Goal: Task Accomplishment & Management: Manage account settings

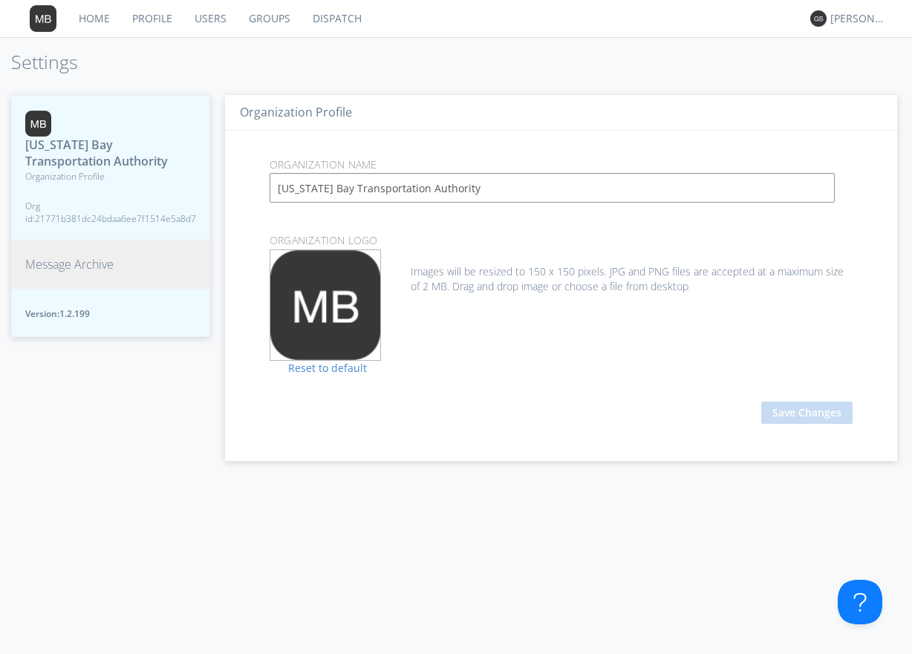
click at [65, 259] on span "Message Archive" at bounding box center [69, 264] width 88 height 17
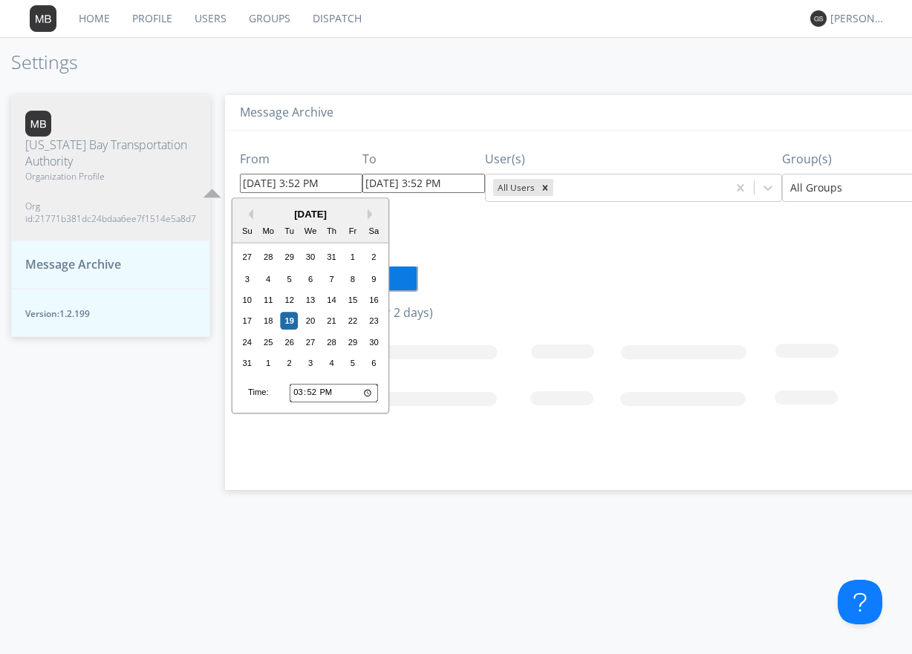
click at [343, 186] on input "[DATE] 3:52 PM" at bounding box center [301, 183] width 123 height 19
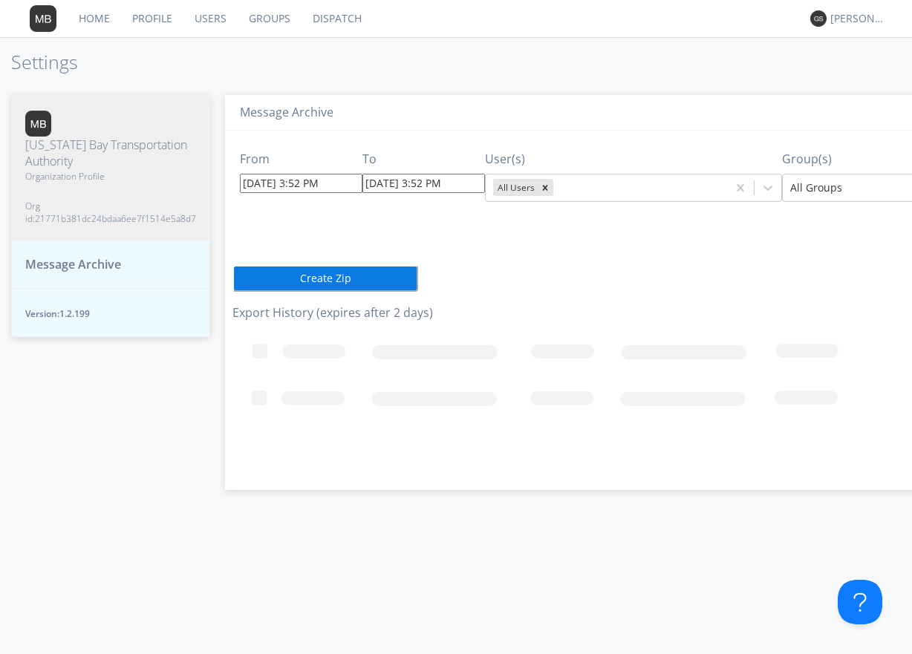
click at [500, 242] on div "From [DATE] 3:52 PM To [DATE] 3:52 PM User(s) All Users Group(s) All Groups Cre…" at bounding box center [659, 305] width 854 height 348
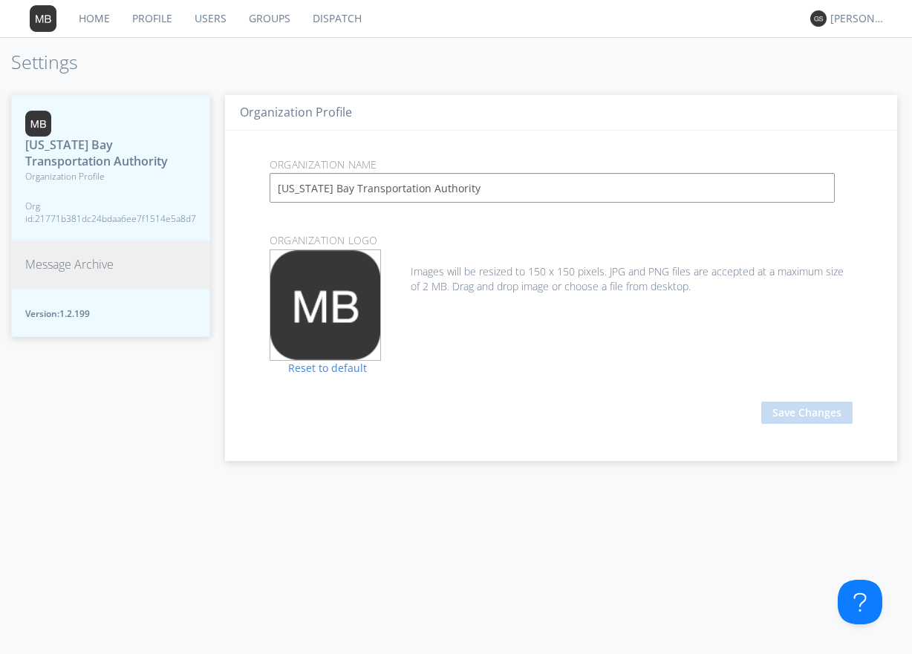
click at [85, 264] on span "Message Archive" at bounding box center [69, 264] width 88 height 17
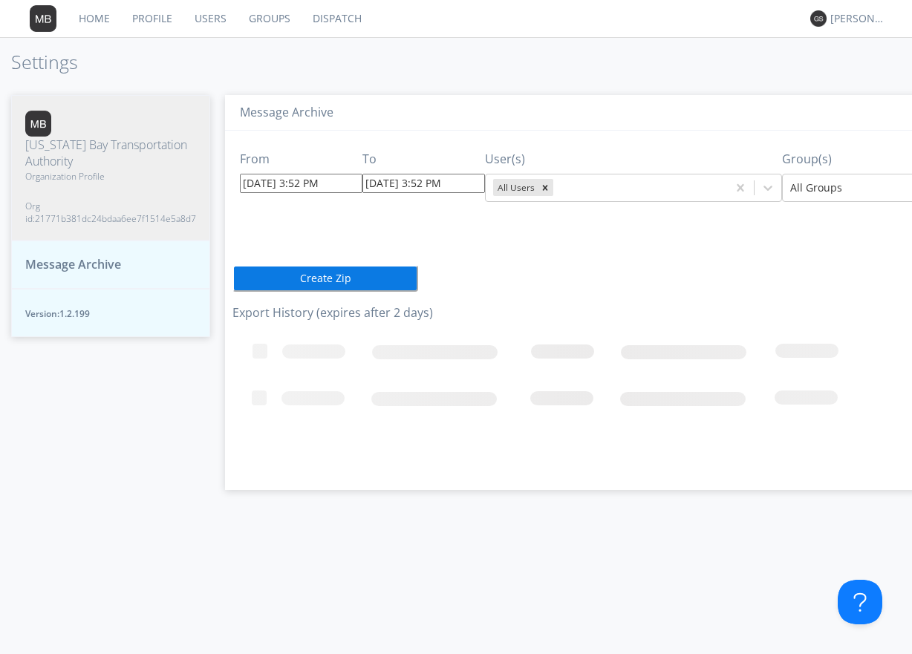
click at [339, 183] on input "08/19/2025 3:52 PM" at bounding box center [301, 183] width 123 height 19
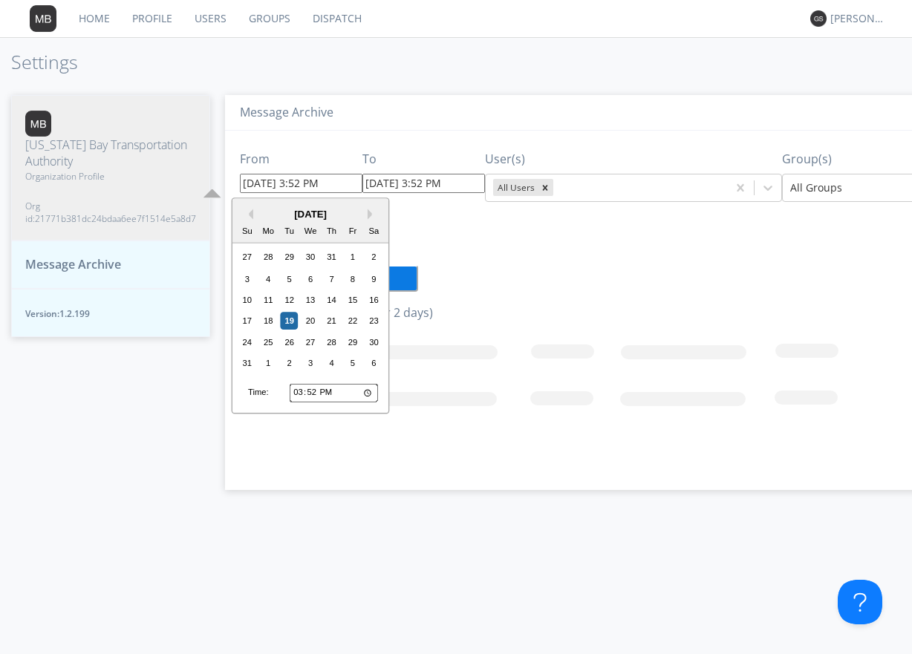
click at [310, 391] on input "15:52" at bounding box center [334, 392] width 88 height 19
type input "15:00"
type input "08/19/2025 3:00 PM"
type input "08/19/2025 3:53 PM"
click at [543, 250] on div "From 08/19/2025 3:00 PM Previous Month Next Month August 2025 Su Mo Tu We Th Fr…" at bounding box center [659, 305] width 854 height 348
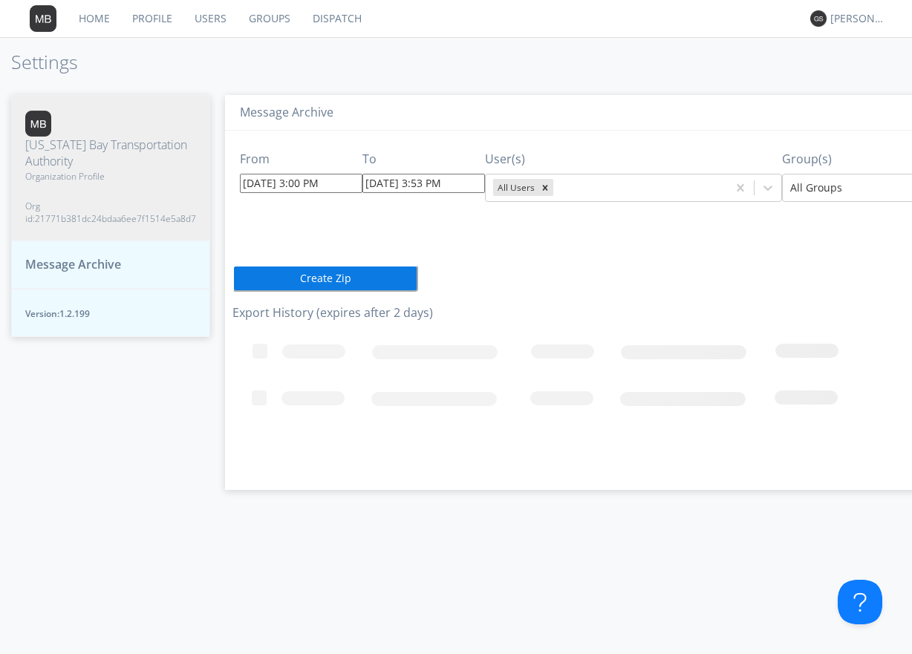
click at [463, 183] on input "08/19/2025 3:53 PM" at bounding box center [423, 183] width 123 height 19
click at [617, 302] on div "From 08/19/2025 3:00 PM To 08/19/2025 3:53 PM User(s) All Users Group(s) All Gr…" at bounding box center [659, 305] width 854 height 348
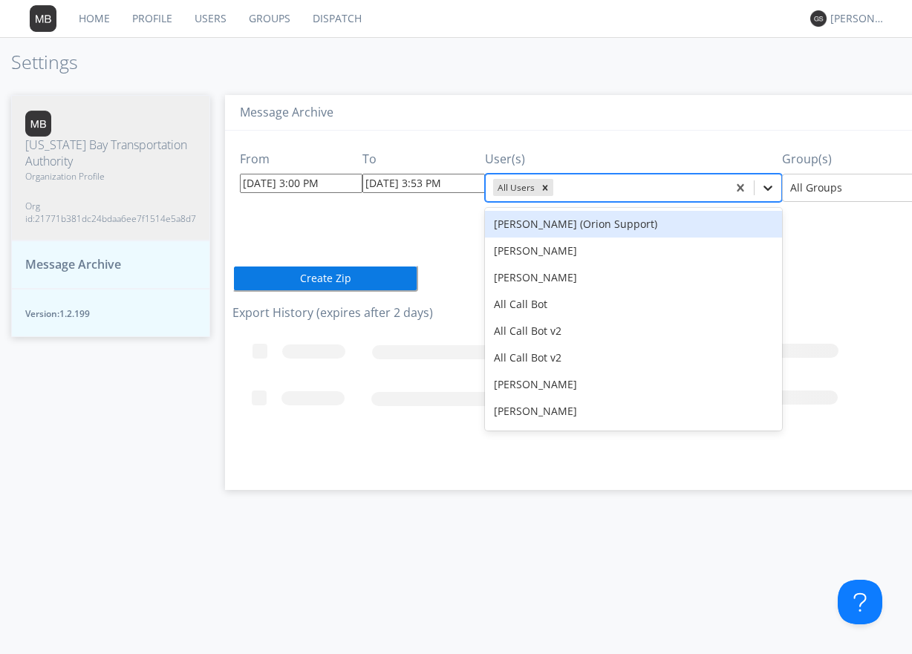
click at [763, 188] on icon at bounding box center [767, 188] width 9 height 5
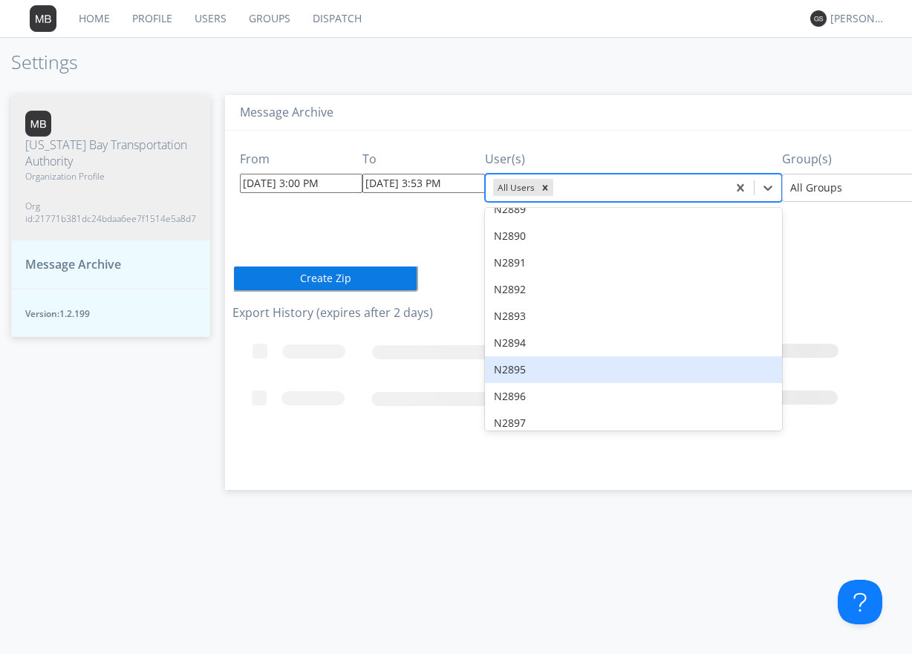
scroll to position [9580, 0]
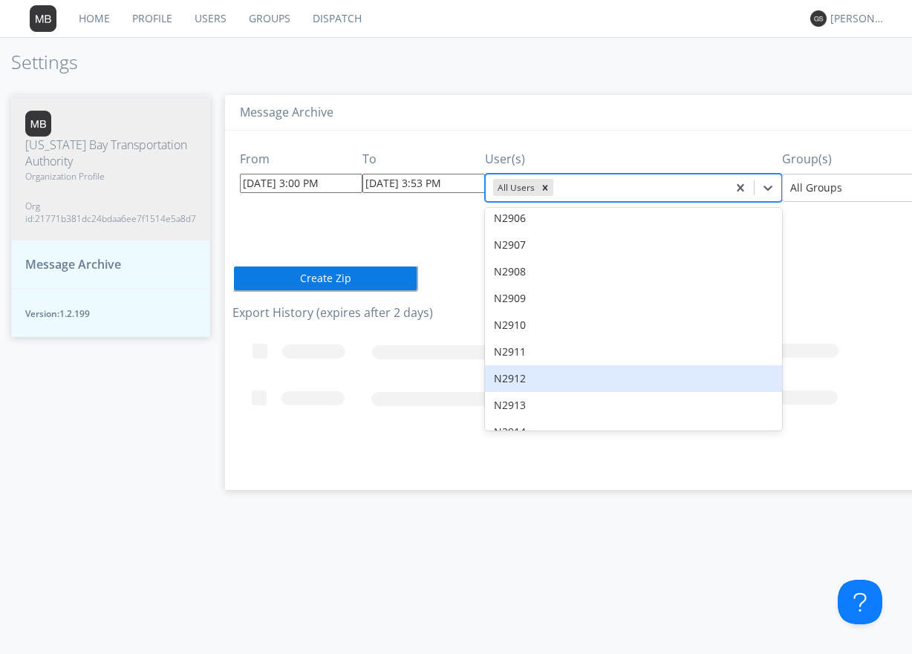
click at [527, 365] on div "N2912" at bounding box center [633, 378] width 297 height 27
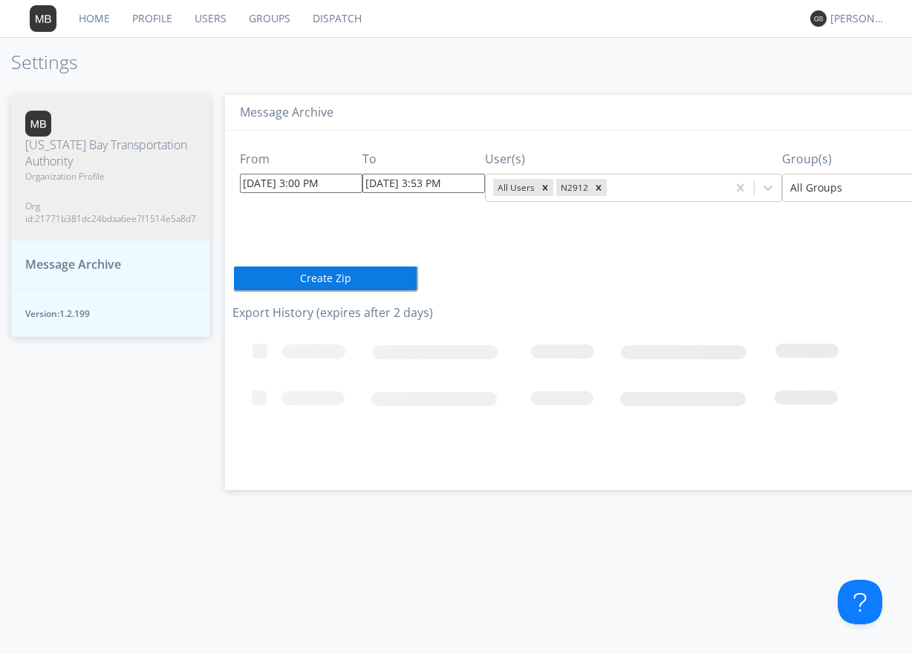
click at [599, 264] on div "From 08/19/2025 3:00 PM To 08/19/2025 3:53 PM User(s) All Users N2912 Group(s) …" at bounding box center [659, 305] width 854 height 348
click at [314, 276] on button "Create Zip" at bounding box center [325, 278] width 186 height 27
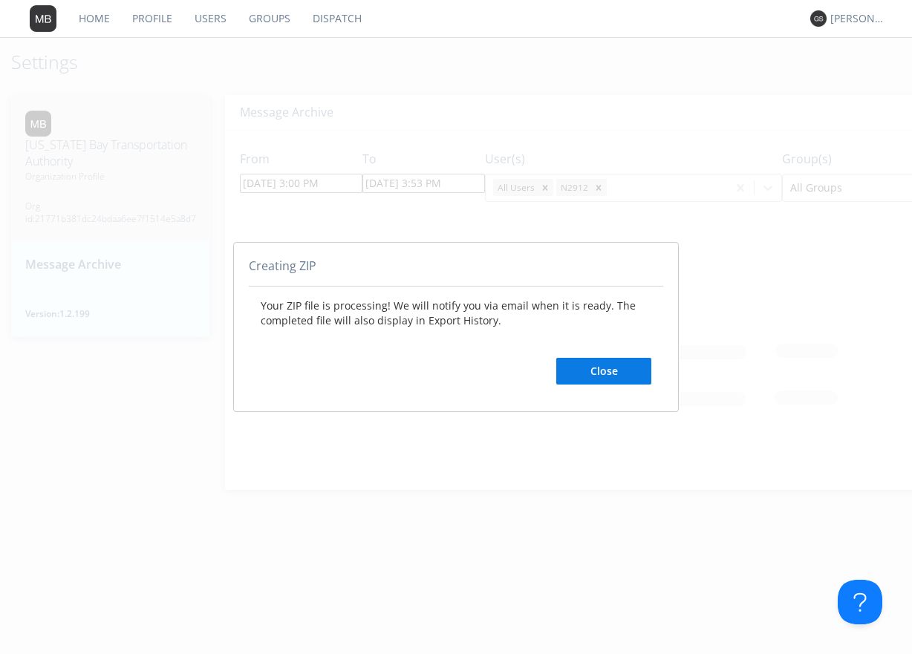
click at [604, 374] on button "Close" at bounding box center [603, 371] width 95 height 27
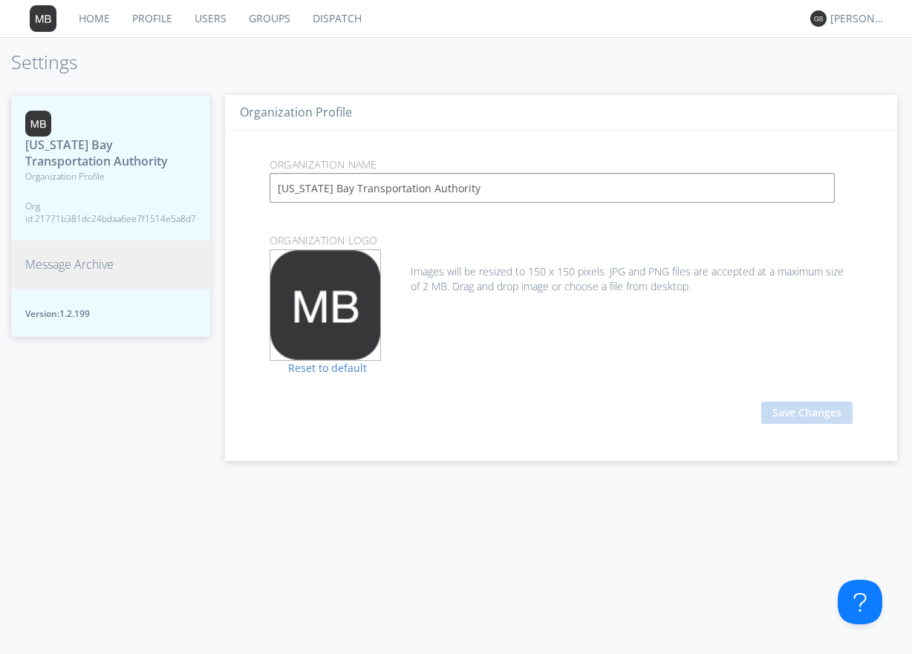
click at [342, 18] on link "Dispatch" at bounding box center [337, 18] width 71 height 37
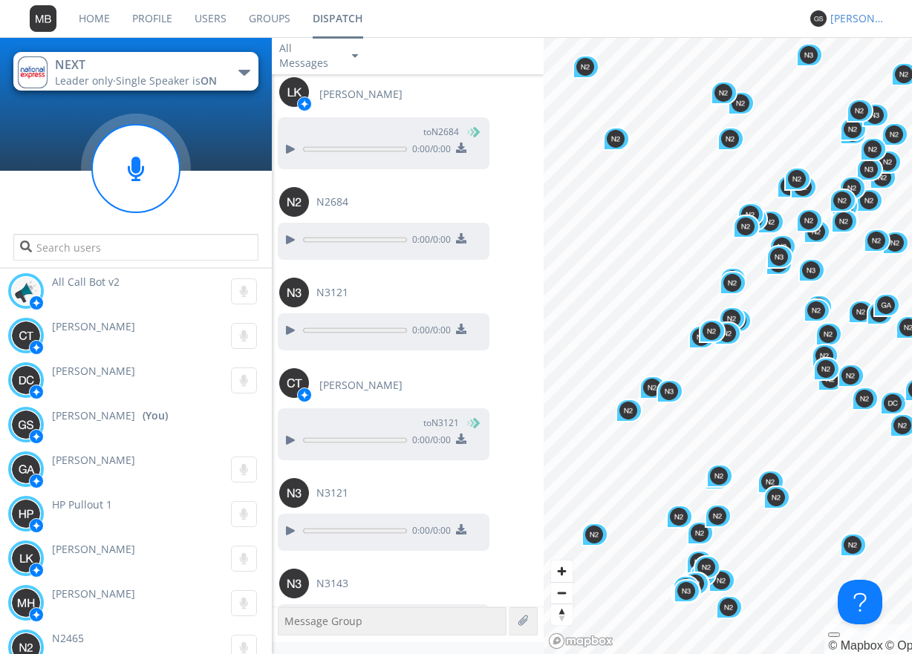
scroll to position [1263, 0]
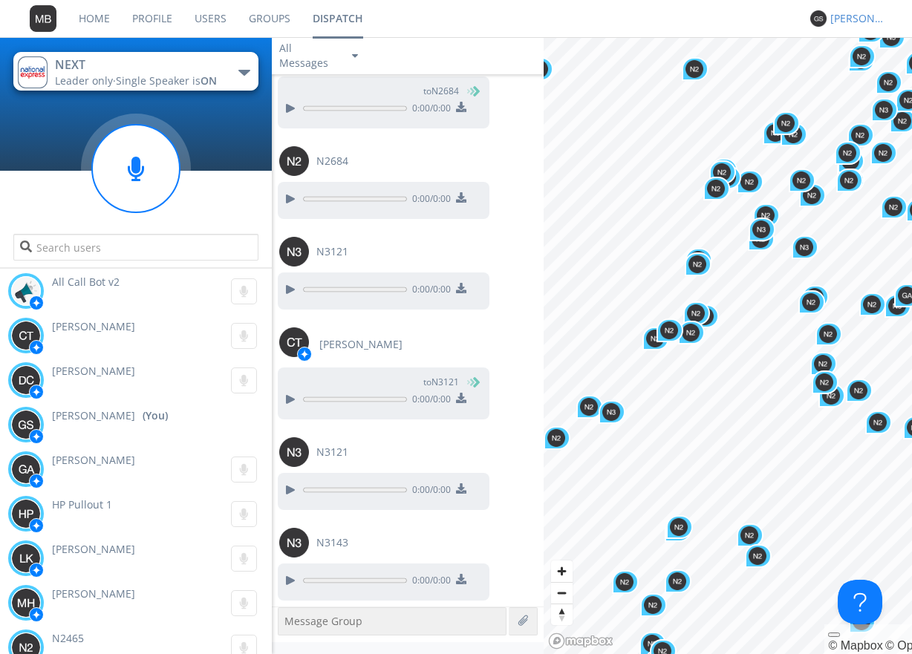
click at [849, 21] on div "[PERSON_NAME]" at bounding box center [858, 18] width 56 height 15
click at [861, 54] on div "Settings" at bounding box center [865, 52] width 76 height 27
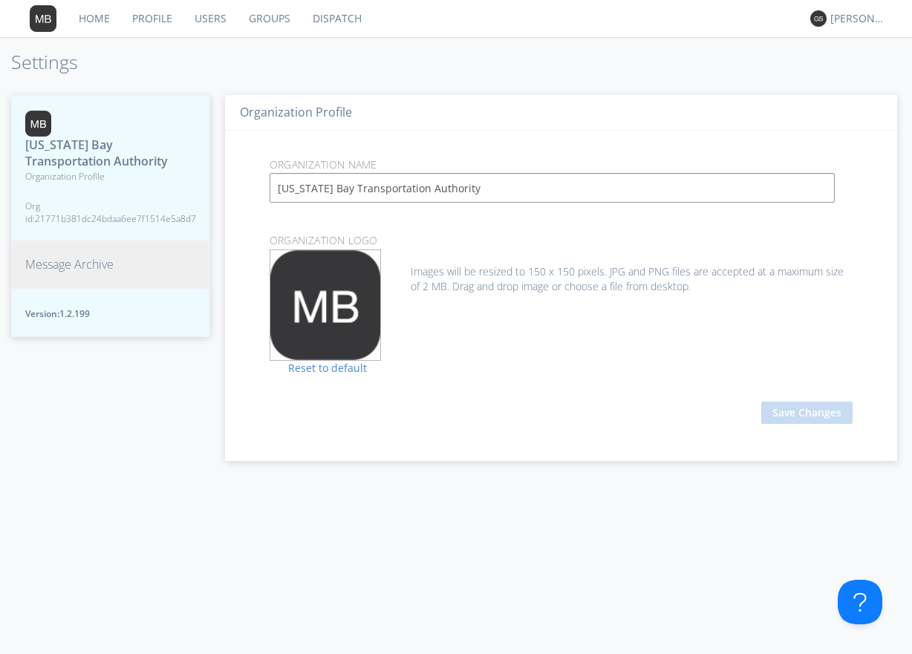
click at [82, 264] on span "Message Archive" at bounding box center [69, 264] width 88 height 17
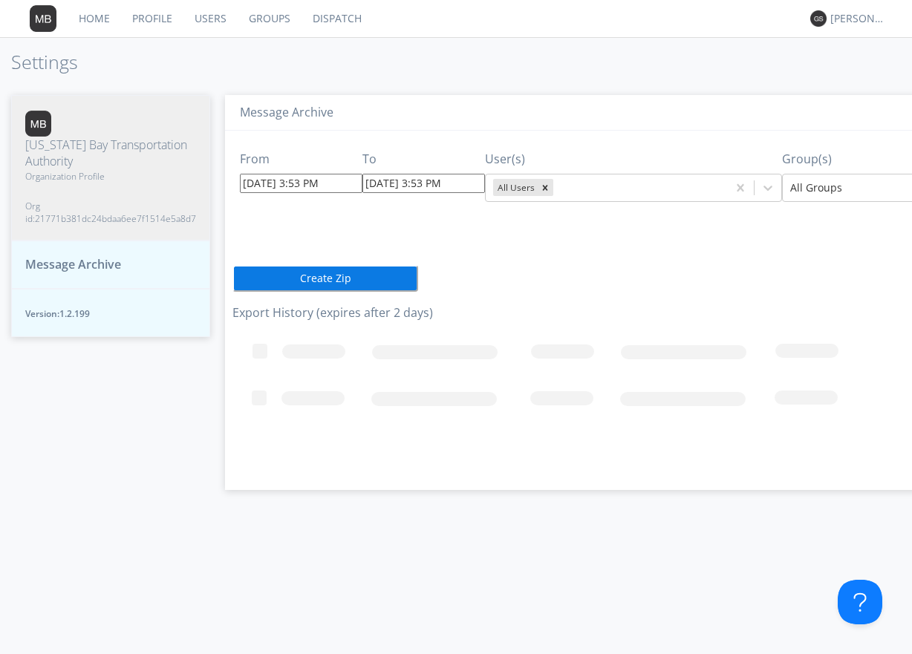
click at [316, 279] on button "Create Zip" at bounding box center [325, 278] width 186 height 27
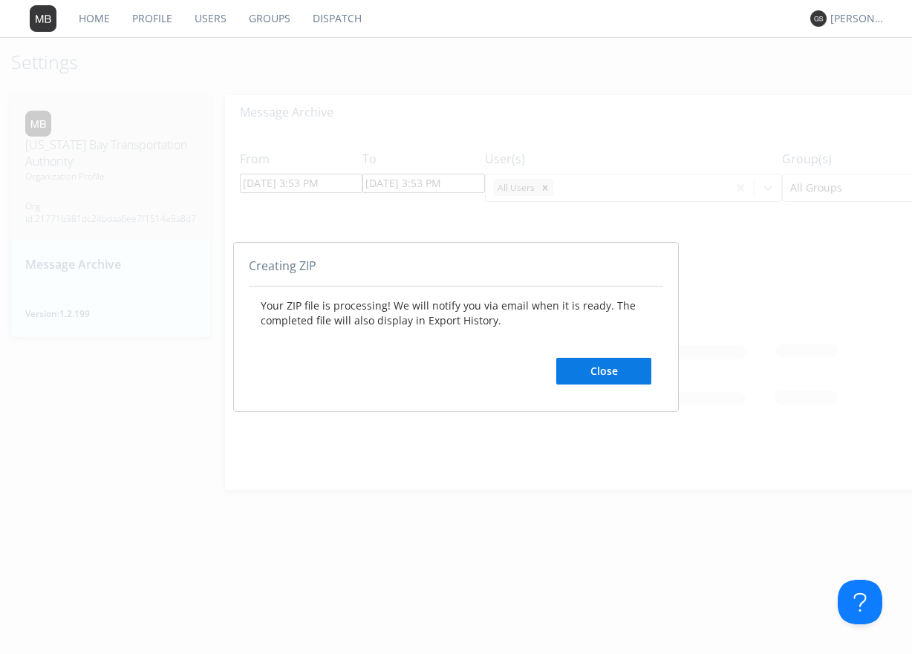
click at [626, 369] on button "Close" at bounding box center [603, 371] width 95 height 27
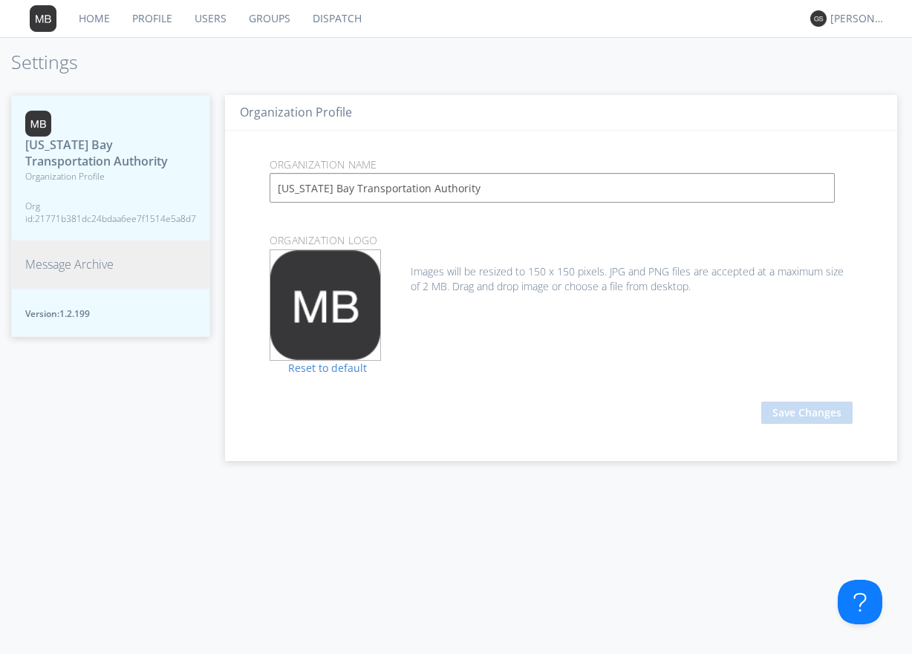
click at [73, 263] on span "Message Archive" at bounding box center [69, 264] width 88 height 17
click at [480, 356] on div "Drag avatar file here Drag & Drop to select avatar OR Choose File Images will b…" at bounding box center [560, 305] width 605 height 111
click at [79, 267] on span "Message Archive" at bounding box center [69, 264] width 88 height 17
click at [65, 213] on span "Org id: 21771b381dc24bdaa6ee7f1514e5a8d7" at bounding box center [110, 212] width 171 height 25
click at [86, 319] on span "Version: 1.2.199" at bounding box center [110, 313] width 171 height 13
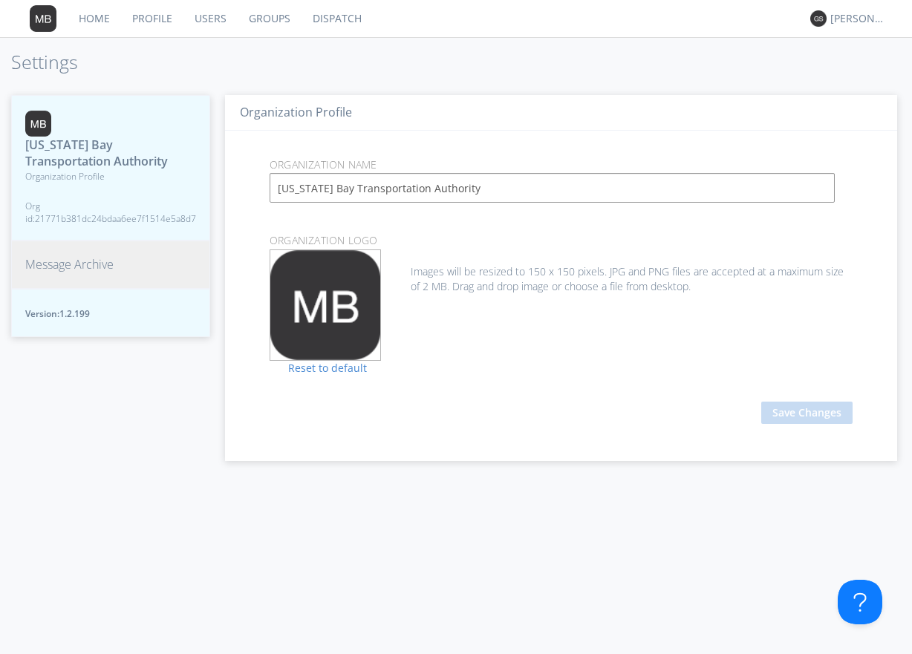
click at [85, 267] on span "Message Archive" at bounding box center [69, 264] width 88 height 17
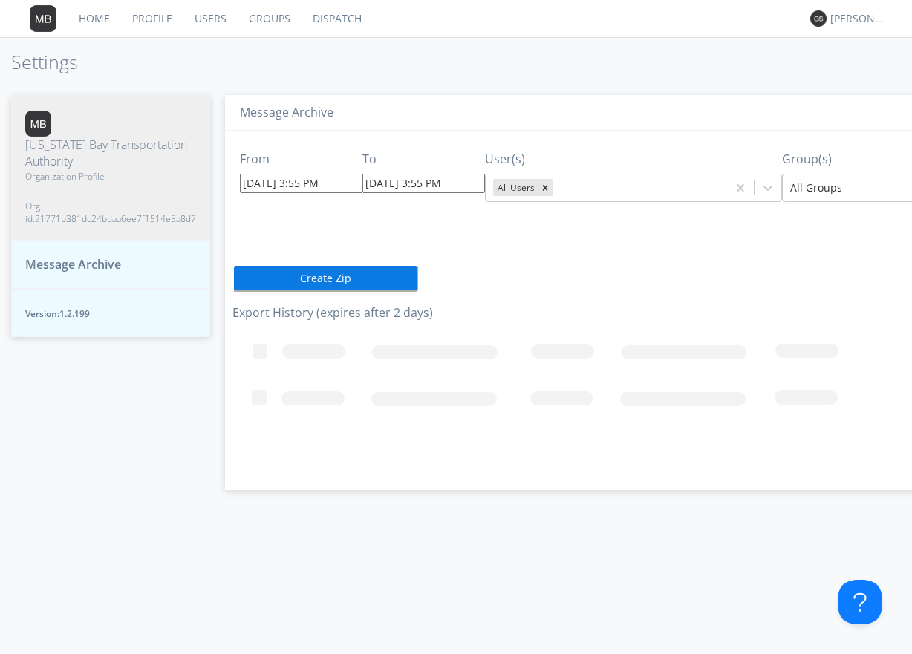
click at [567, 291] on div "From [DATE] 3:55 PM To [DATE] 3:55 PM User(s) All Users Group(s) All Groups Cre…" at bounding box center [659, 305] width 854 height 348
click at [82, 261] on span "Message Archive" at bounding box center [73, 264] width 96 height 17
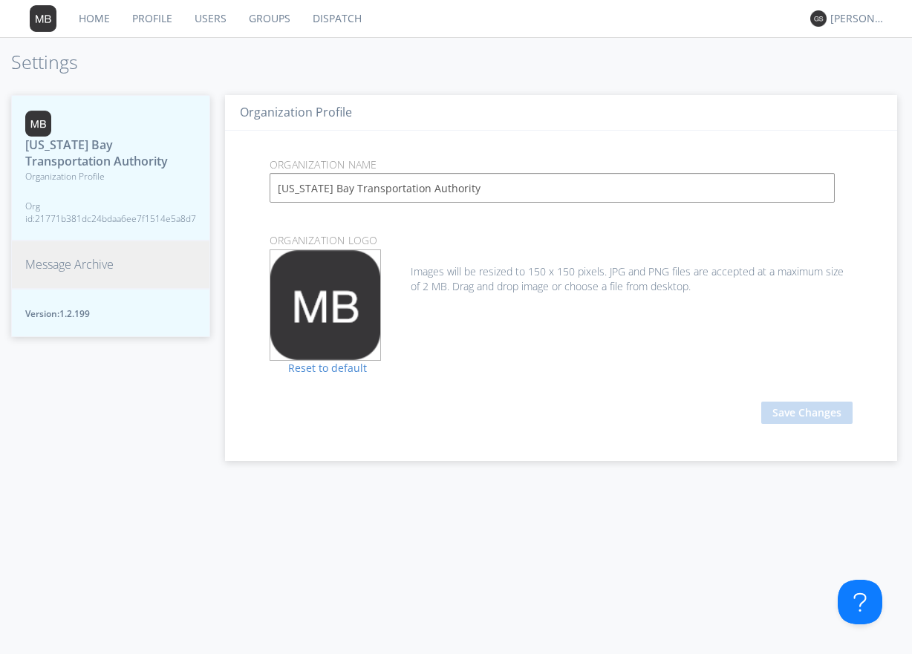
click at [65, 264] on span "Message Archive" at bounding box center [69, 264] width 88 height 17
click at [96, 266] on span "Message Archive" at bounding box center [69, 264] width 88 height 17
click at [76, 261] on span "Message Archive" at bounding box center [69, 264] width 88 height 17
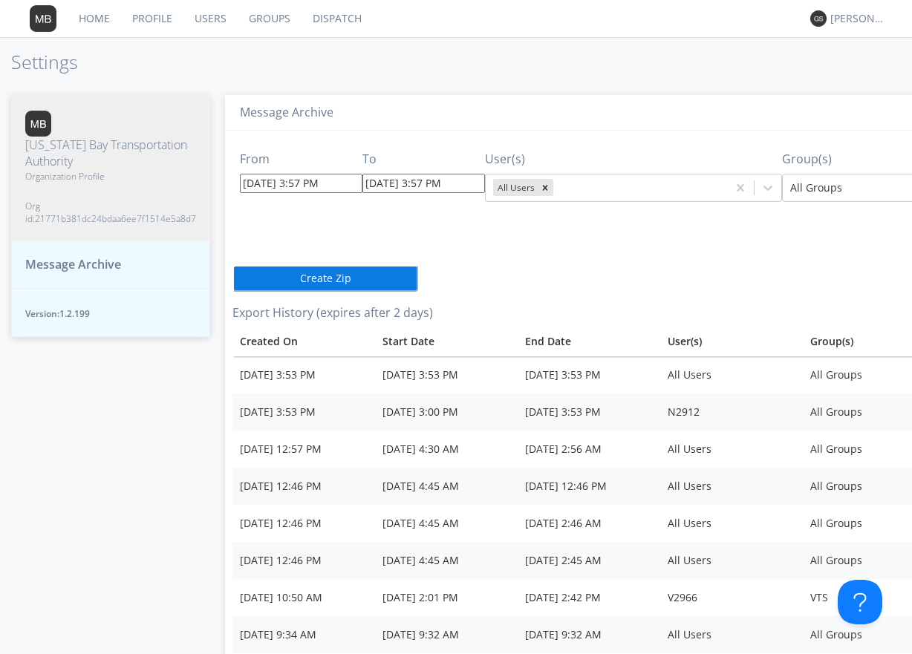
click at [322, 280] on button "Create Zip" at bounding box center [325, 278] width 186 height 27
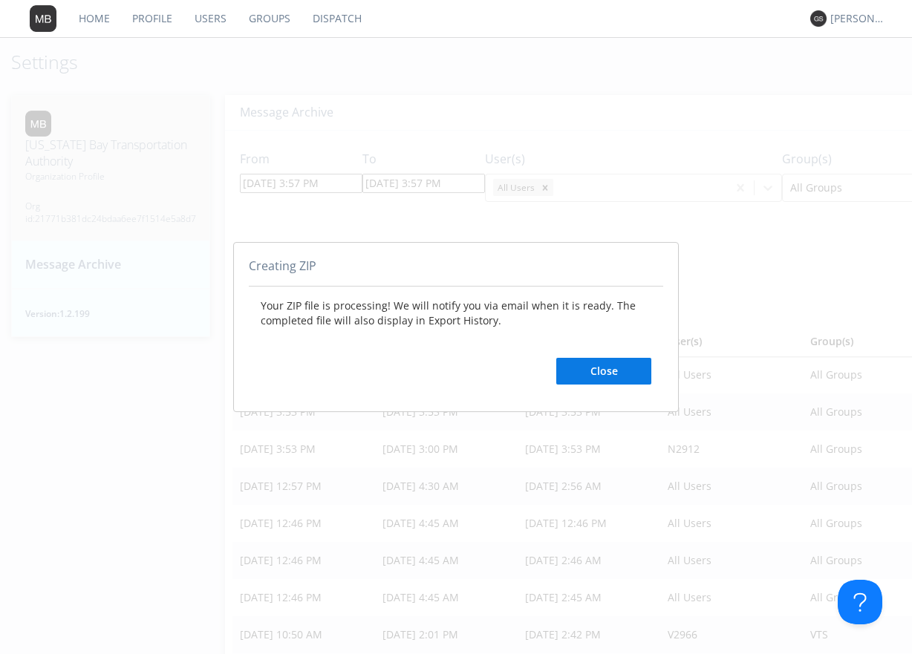
click at [630, 371] on button "Close" at bounding box center [603, 371] width 95 height 27
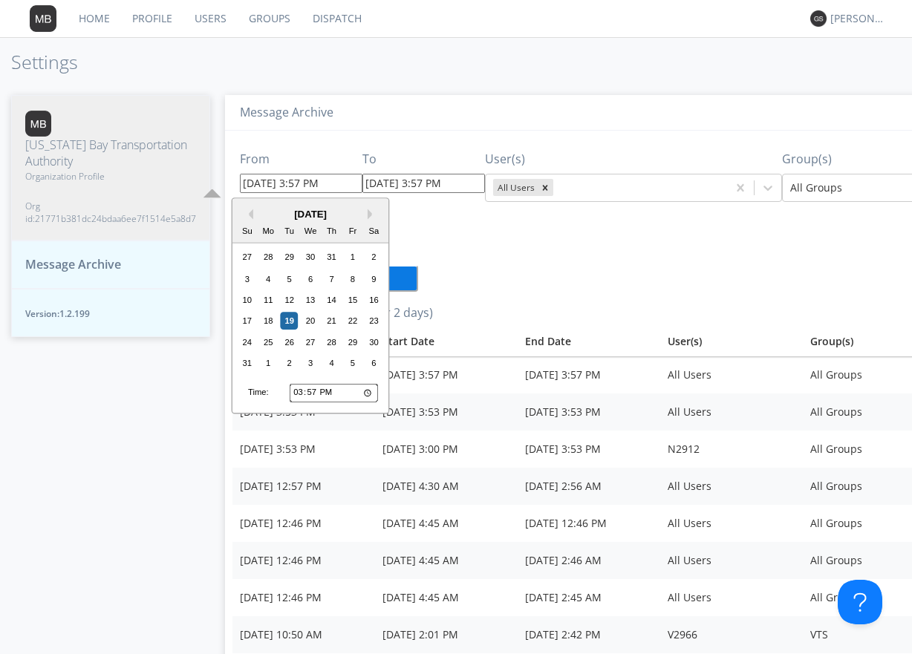
click at [339, 189] on input "08/19/2025 3:57 PM" at bounding box center [301, 183] width 123 height 19
click at [289, 316] on div "19" at bounding box center [290, 322] width 18 height 18
click at [341, 189] on input "08/19/2025 3:57 PM" at bounding box center [301, 183] width 123 height 19
click at [313, 394] on input "15:57" at bounding box center [334, 392] width 88 height 19
type input "15:00"
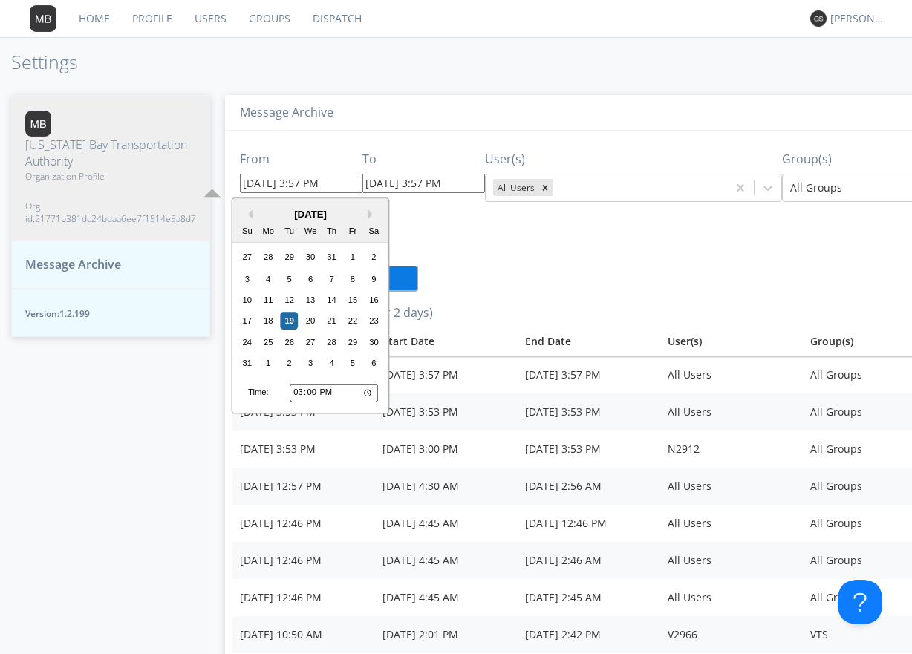
type input "08/19/2025 3:00 PM"
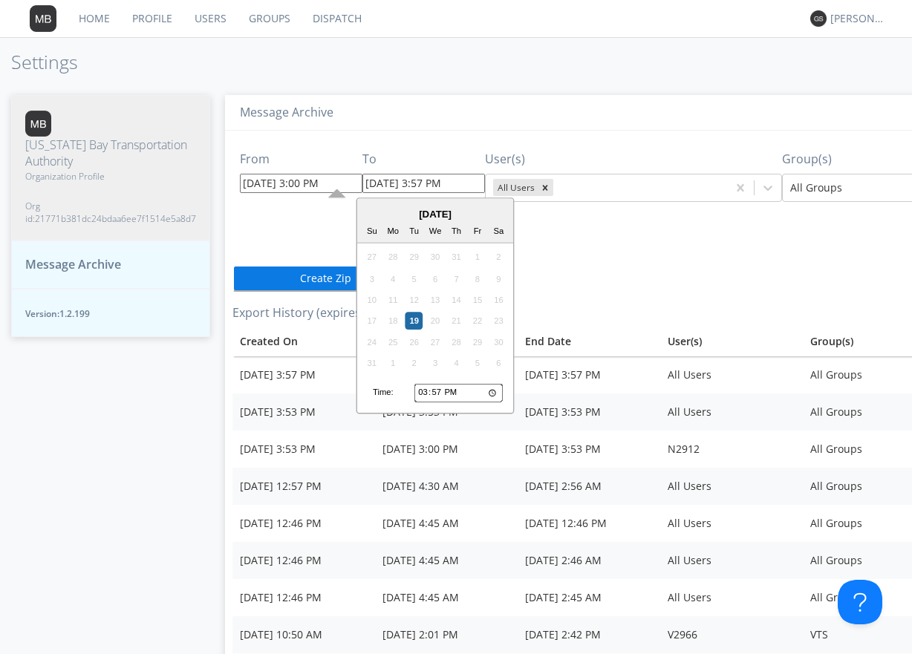
click at [463, 184] on input "08/19/2025 3:57 PM" at bounding box center [423, 183] width 123 height 19
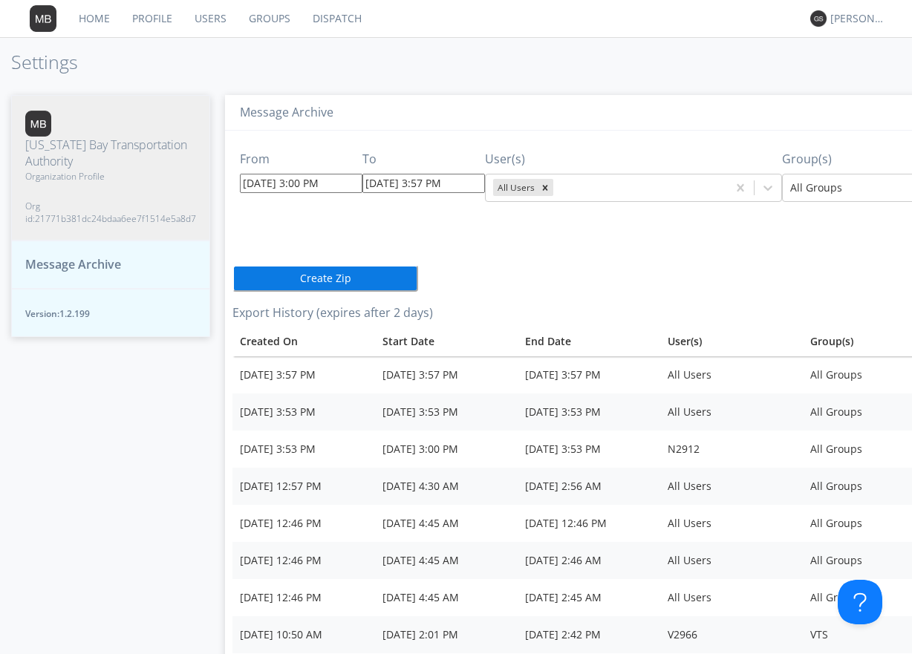
drag, startPoint x: 618, startPoint y: 252, endPoint x: 732, endPoint y: 204, distance: 123.2
click at [763, 189] on icon at bounding box center [767, 188] width 9 height 5
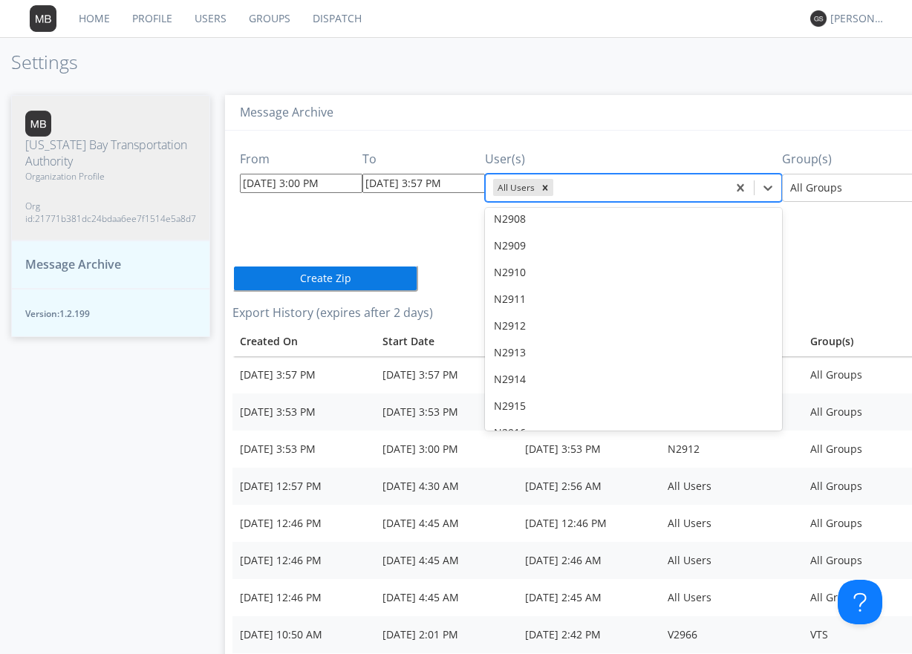
scroll to position [9580, 0]
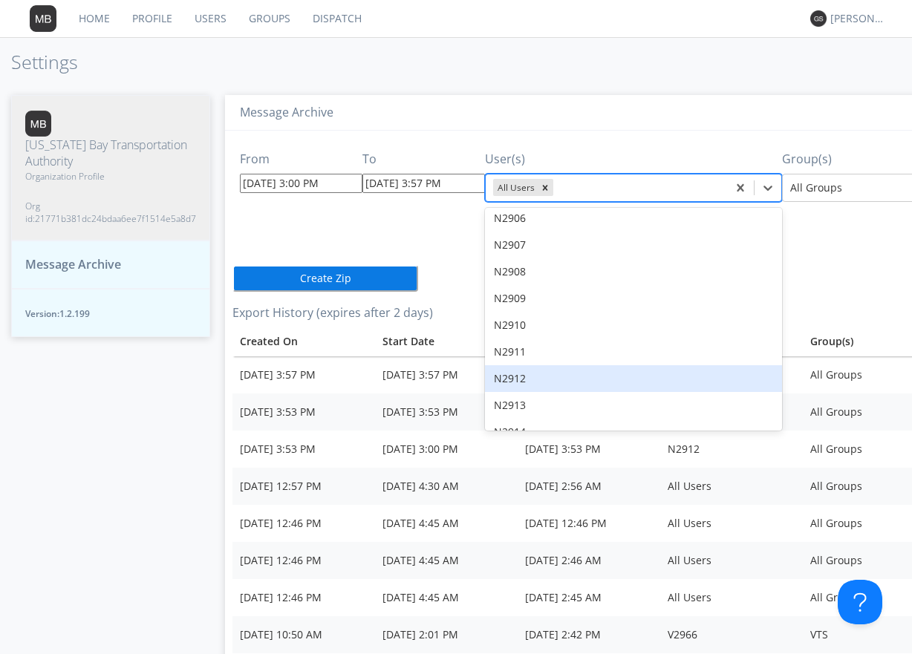
click at [497, 365] on div "N2912" at bounding box center [633, 378] width 297 height 27
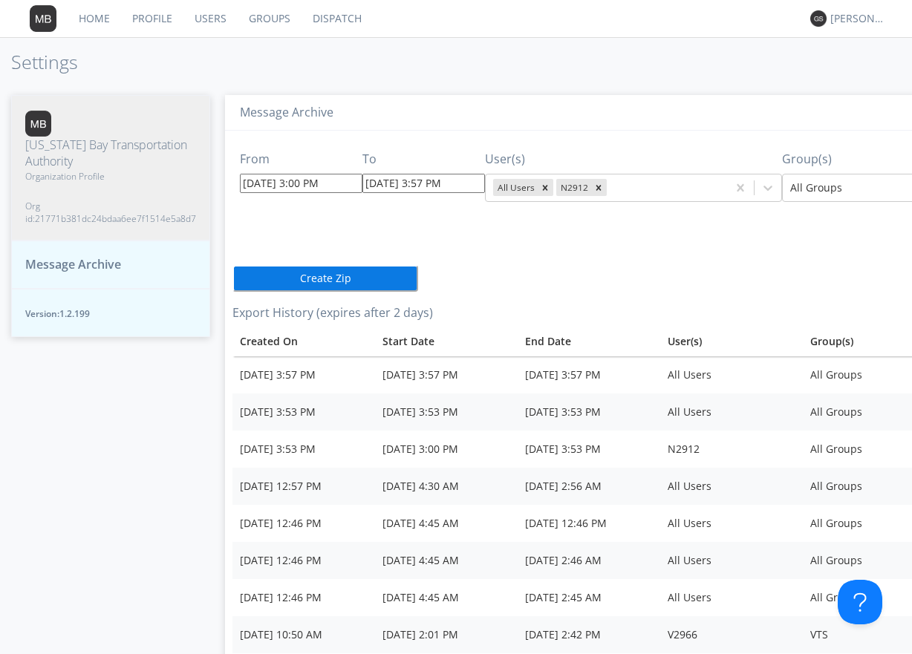
click at [313, 277] on button "Create Zip" at bounding box center [325, 278] width 186 height 27
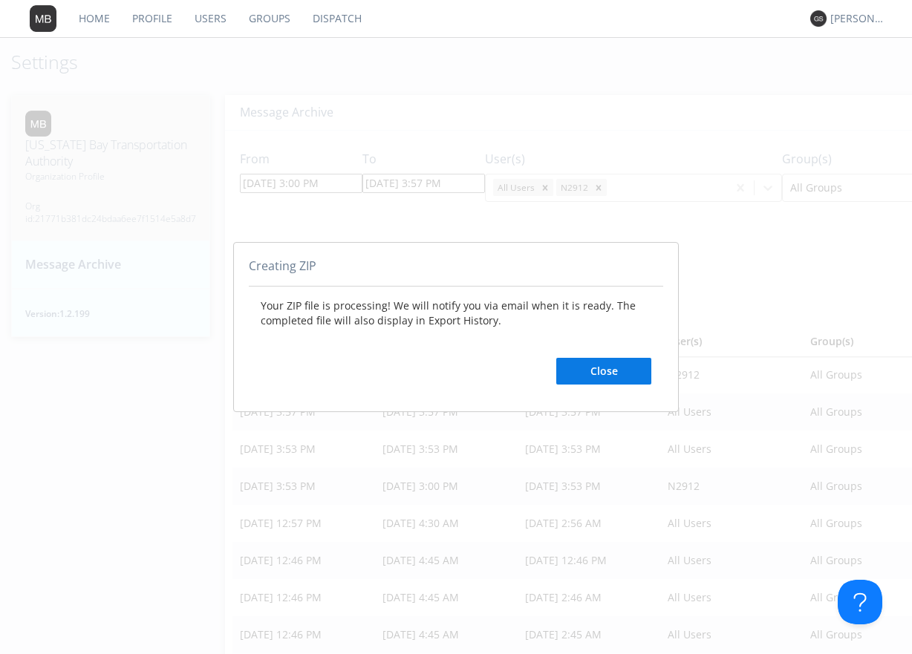
click at [602, 370] on button "Close" at bounding box center [603, 371] width 95 height 27
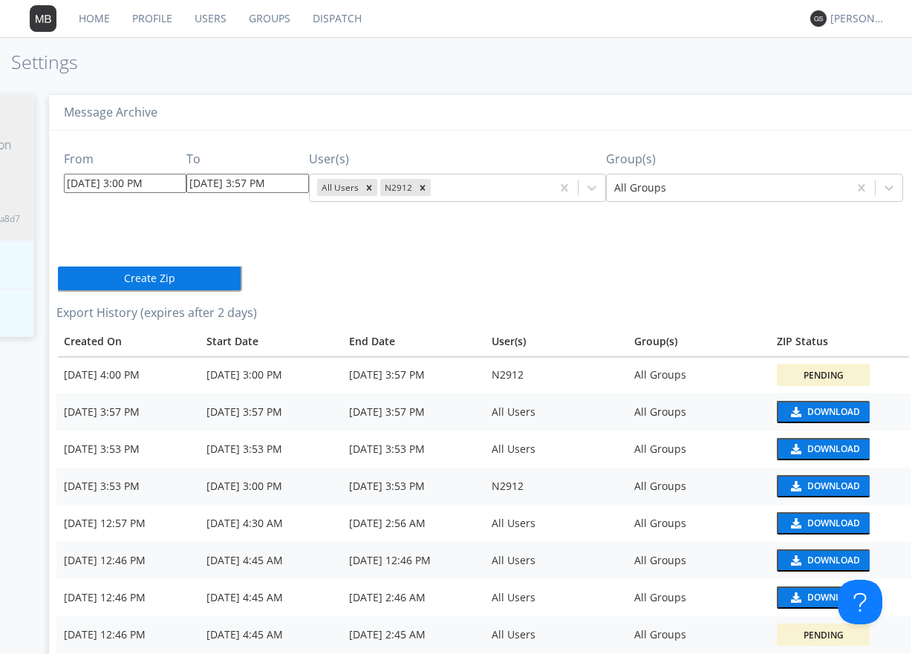
scroll to position [0, 185]
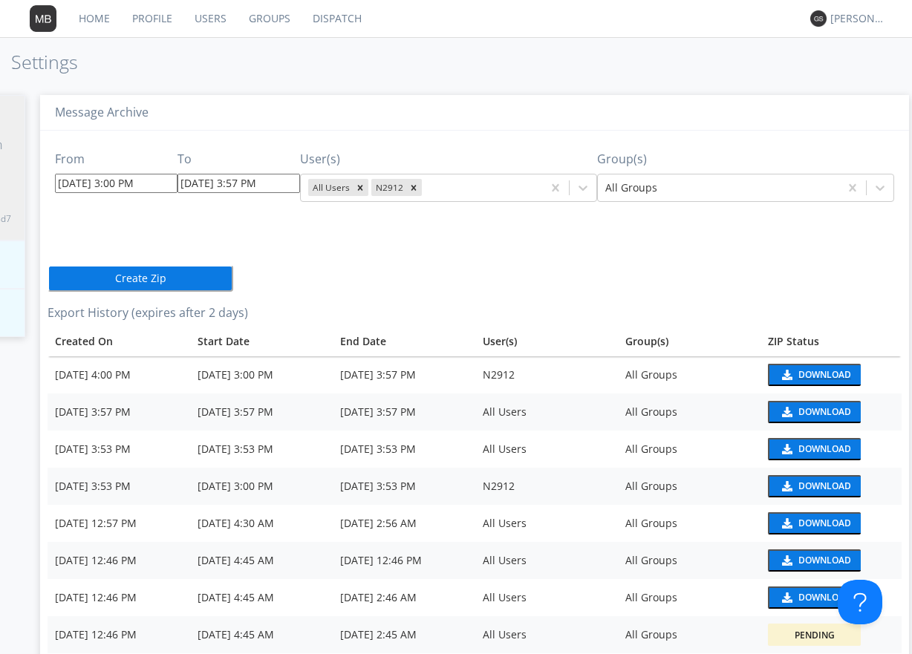
click at [799, 374] on div "Download" at bounding box center [824, 375] width 53 height 9
click at [350, 20] on link "Dispatch" at bounding box center [337, 18] width 71 height 37
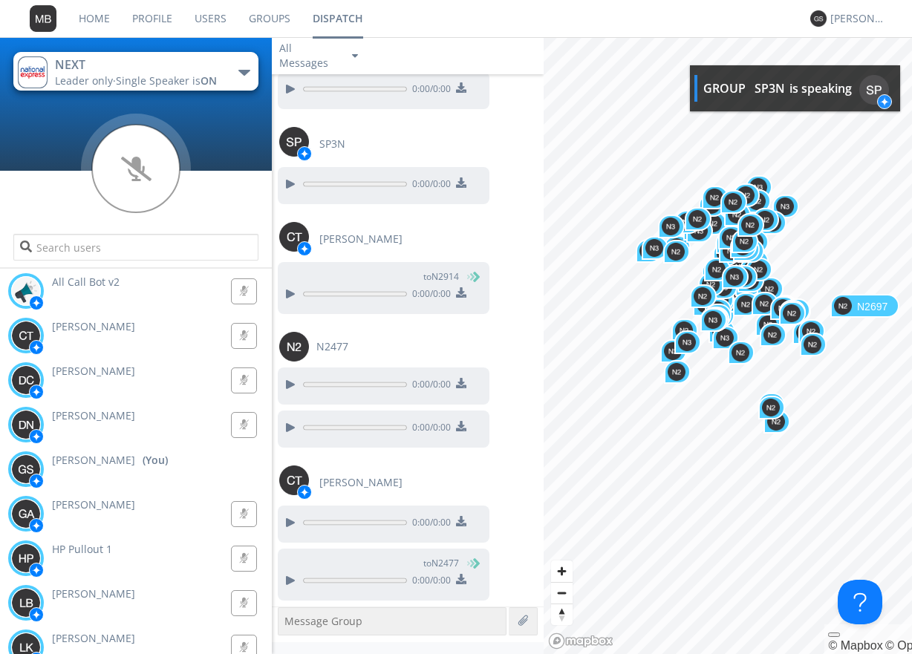
scroll to position [4283, 0]
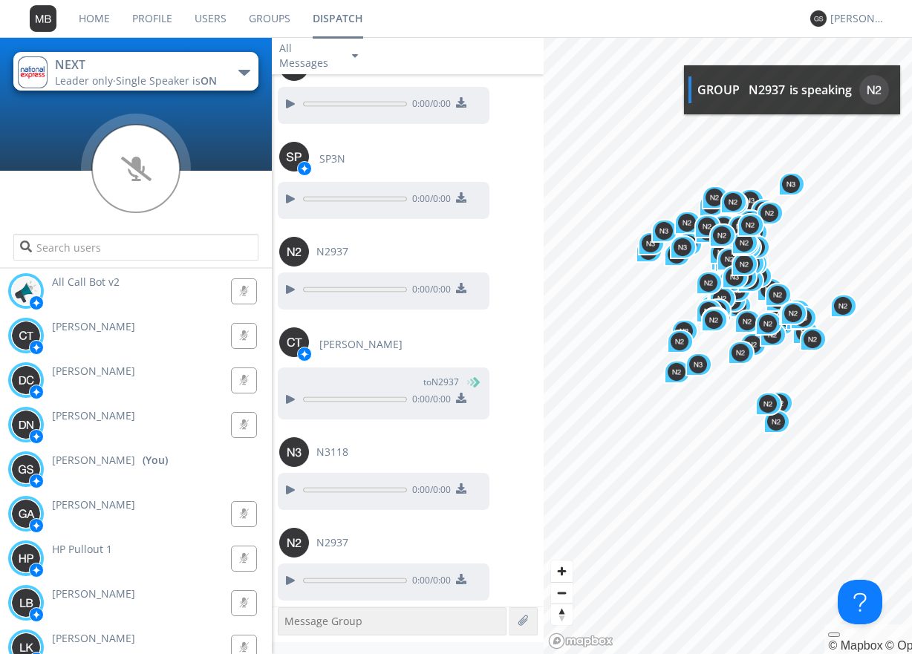
scroll to position [5731, 0]
